Goal: Information Seeking & Learning: Learn about a topic

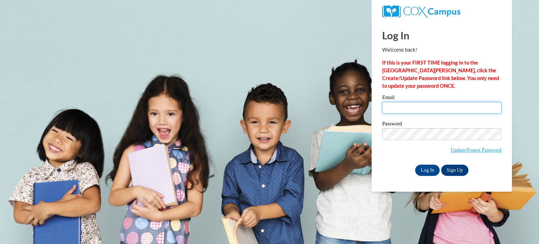
click at [438, 110] on input "Email" at bounding box center [441, 108] width 119 height 12
type input "rkowalski@hnrschools.org"
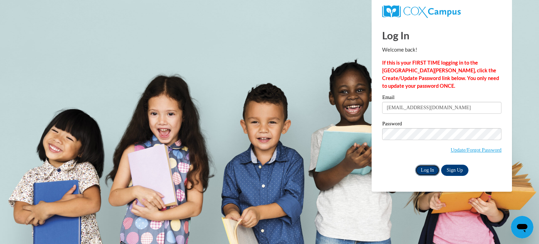
click at [423, 168] on input "Log In" at bounding box center [427, 170] width 25 height 11
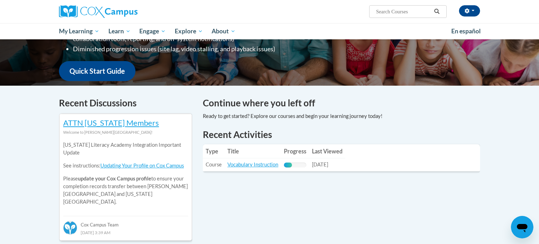
scroll to position [201, 0]
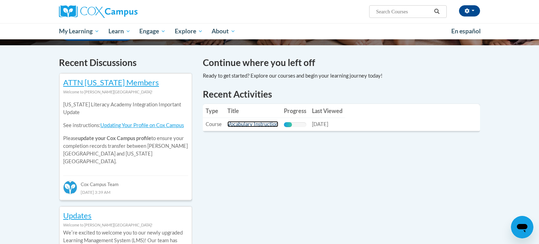
click at [236, 125] on link "Vocabulary Instruction" at bounding box center [252, 124] width 51 height 6
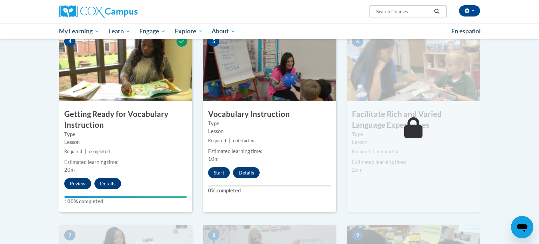
scroll to position [357, 0]
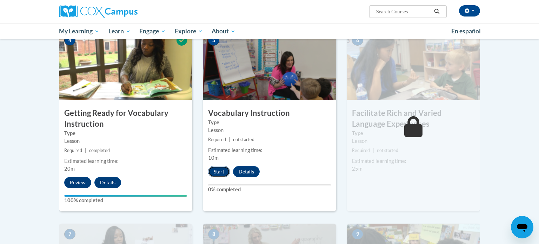
click at [217, 172] on button "Start" at bounding box center [219, 171] width 22 height 11
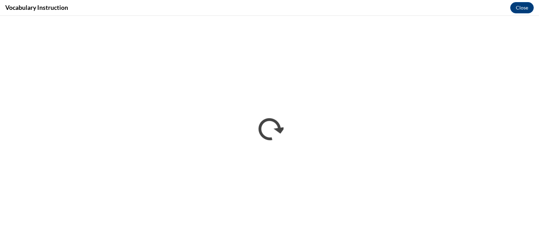
scroll to position [0, 0]
